Goal: Find specific page/section: Find specific page/section

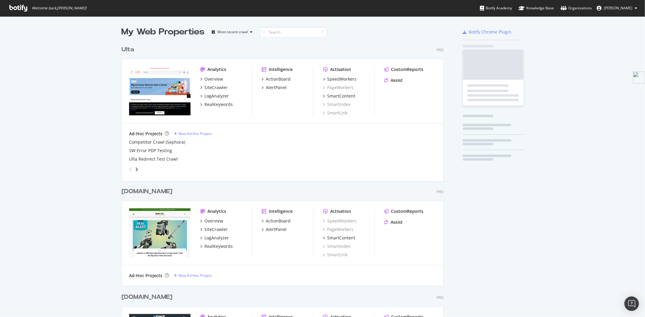
scroll to position [1343, 322]
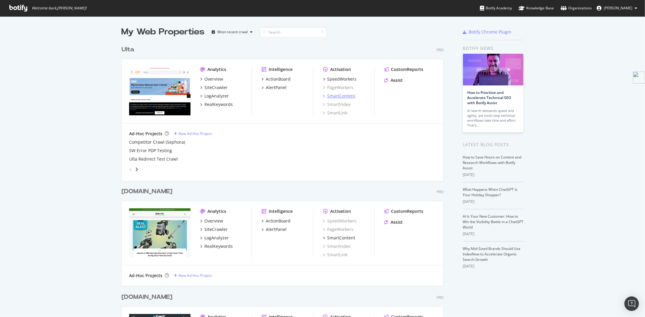
click at [323, 97] on icon "grid" at bounding box center [324, 96] width 2 height 3
